Goal: Check status

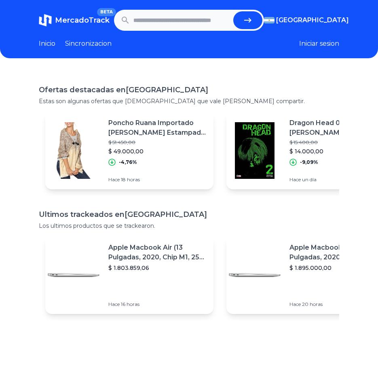
paste input "**********"
click at [250, 19] on icon "submit" at bounding box center [251, 20] width 10 height 10
type input "**********"
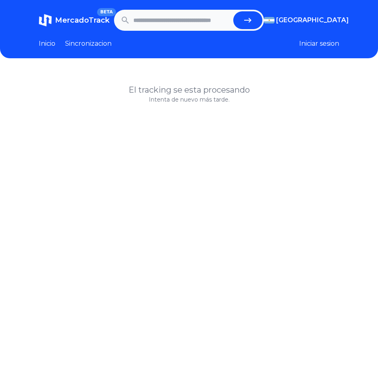
click at [196, 95] on h1 "El tracking se esta procesando" at bounding box center [189, 89] width 300 height 11
